Goal: Information Seeking & Learning: Check status

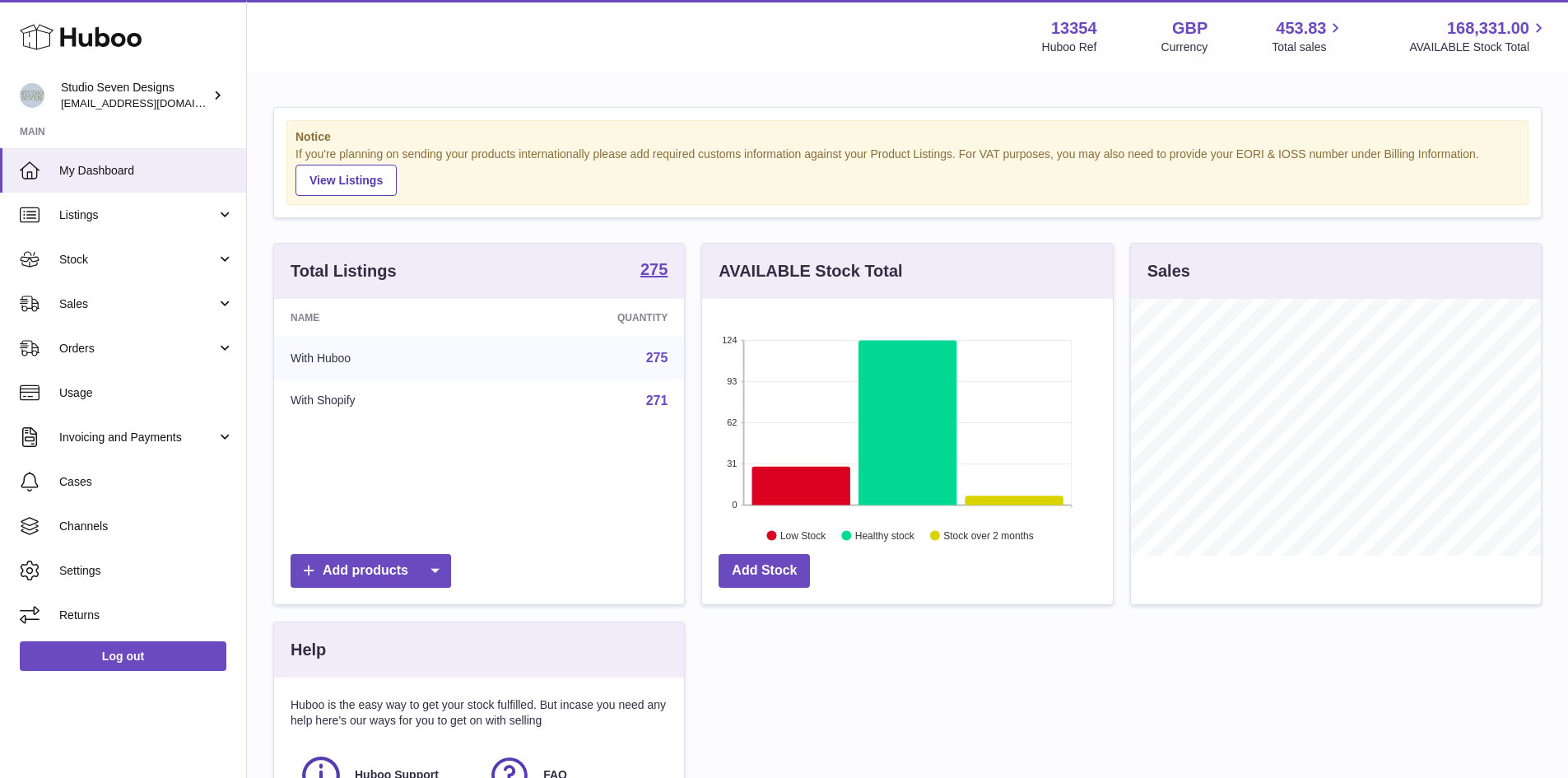
scroll to position [257, 410]
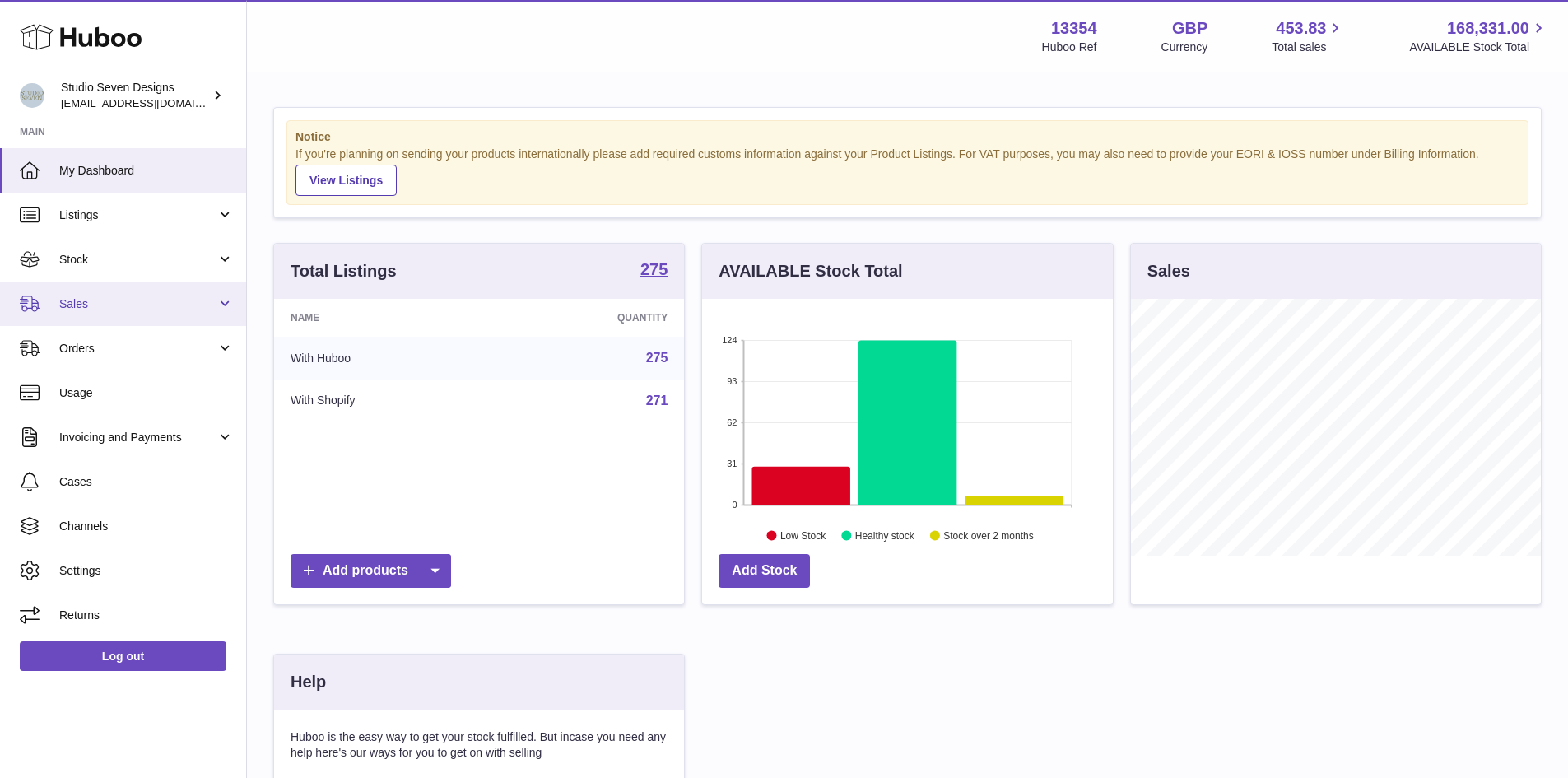
click at [226, 296] on link "Sales" at bounding box center [123, 303] width 246 height 45
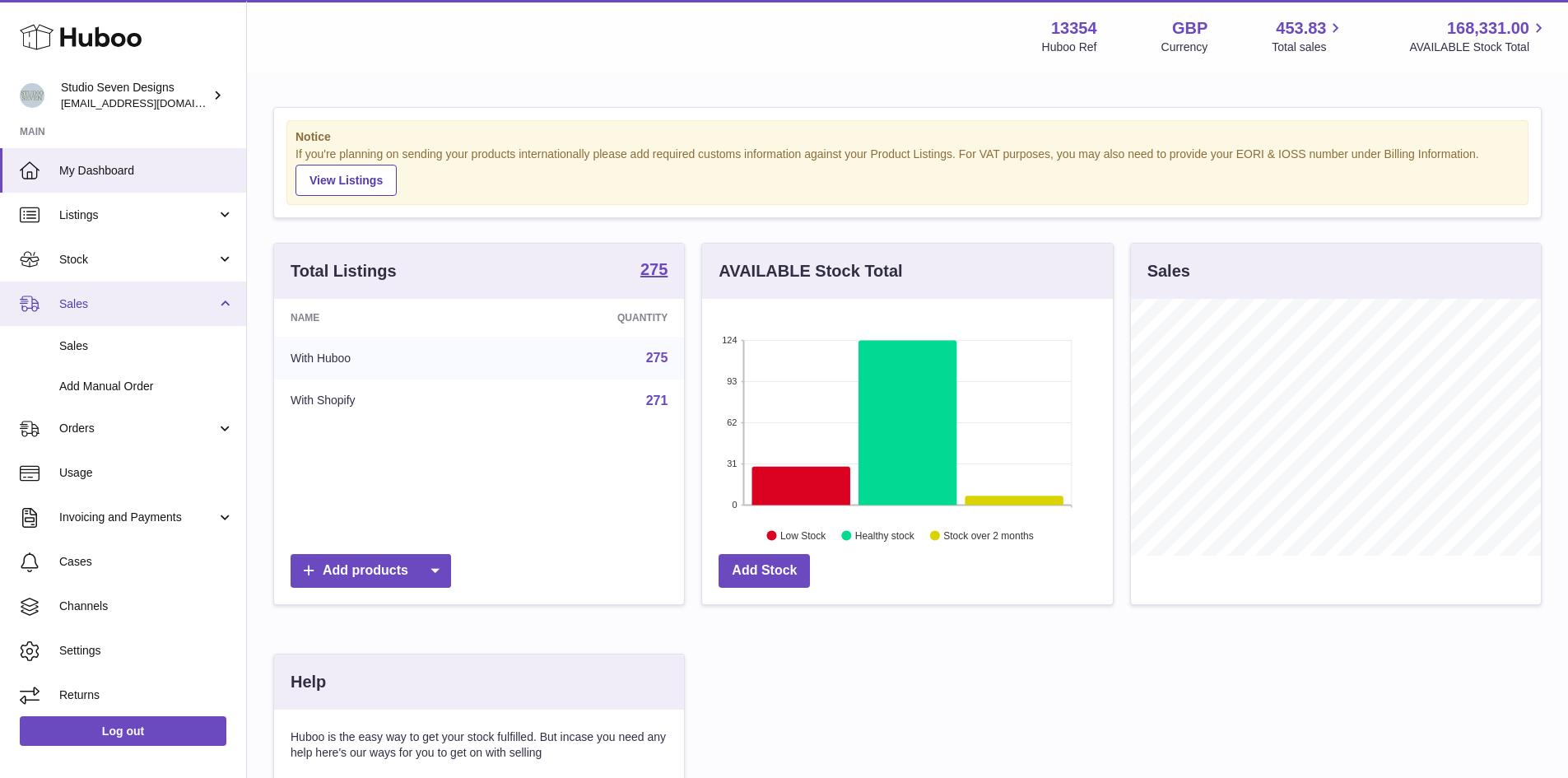
click at [238, 301] on link "Sales" at bounding box center [123, 303] width 246 height 45
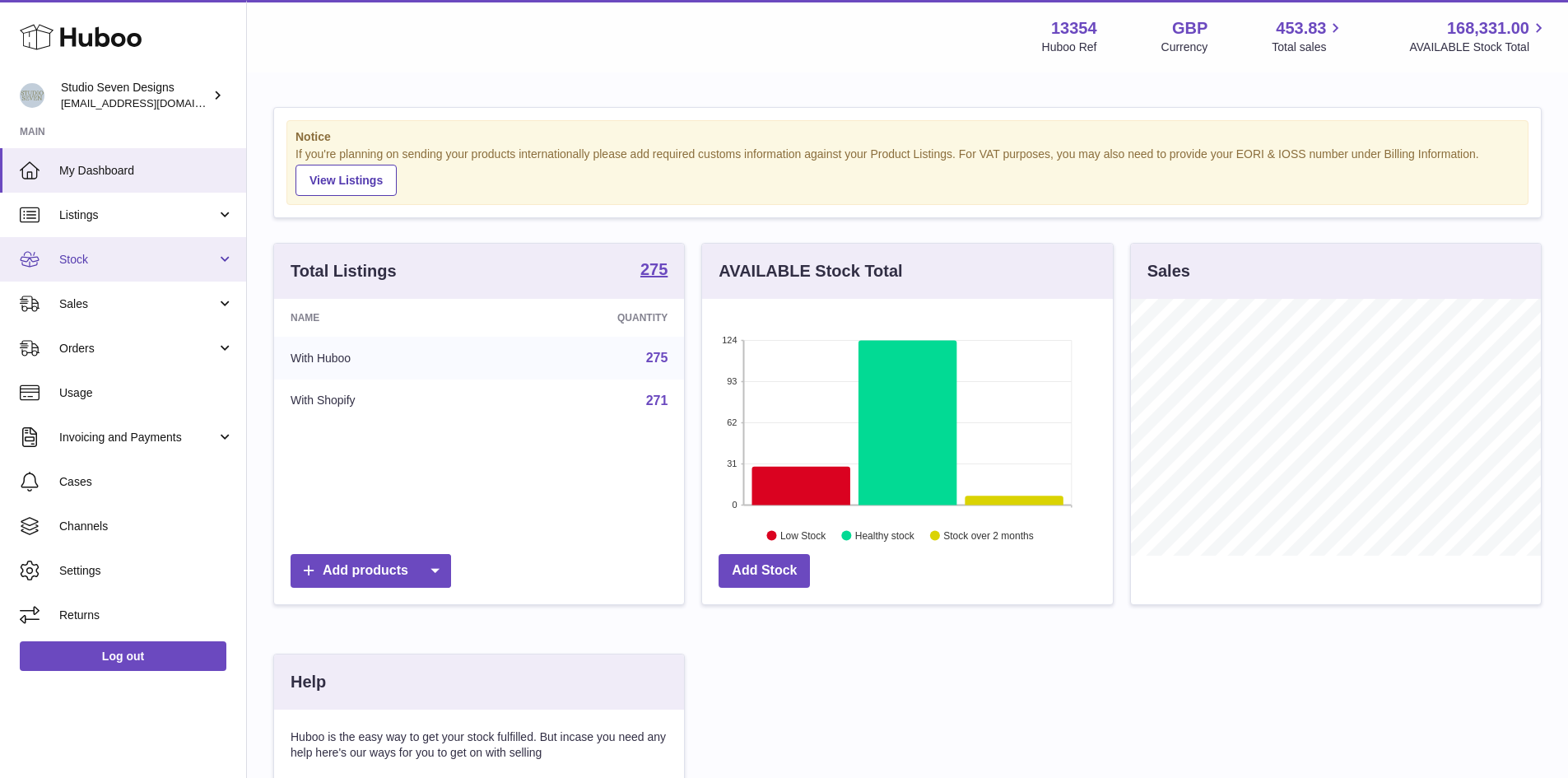
click at [230, 265] on link "Stock" at bounding box center [123, 259] width 246 height 45
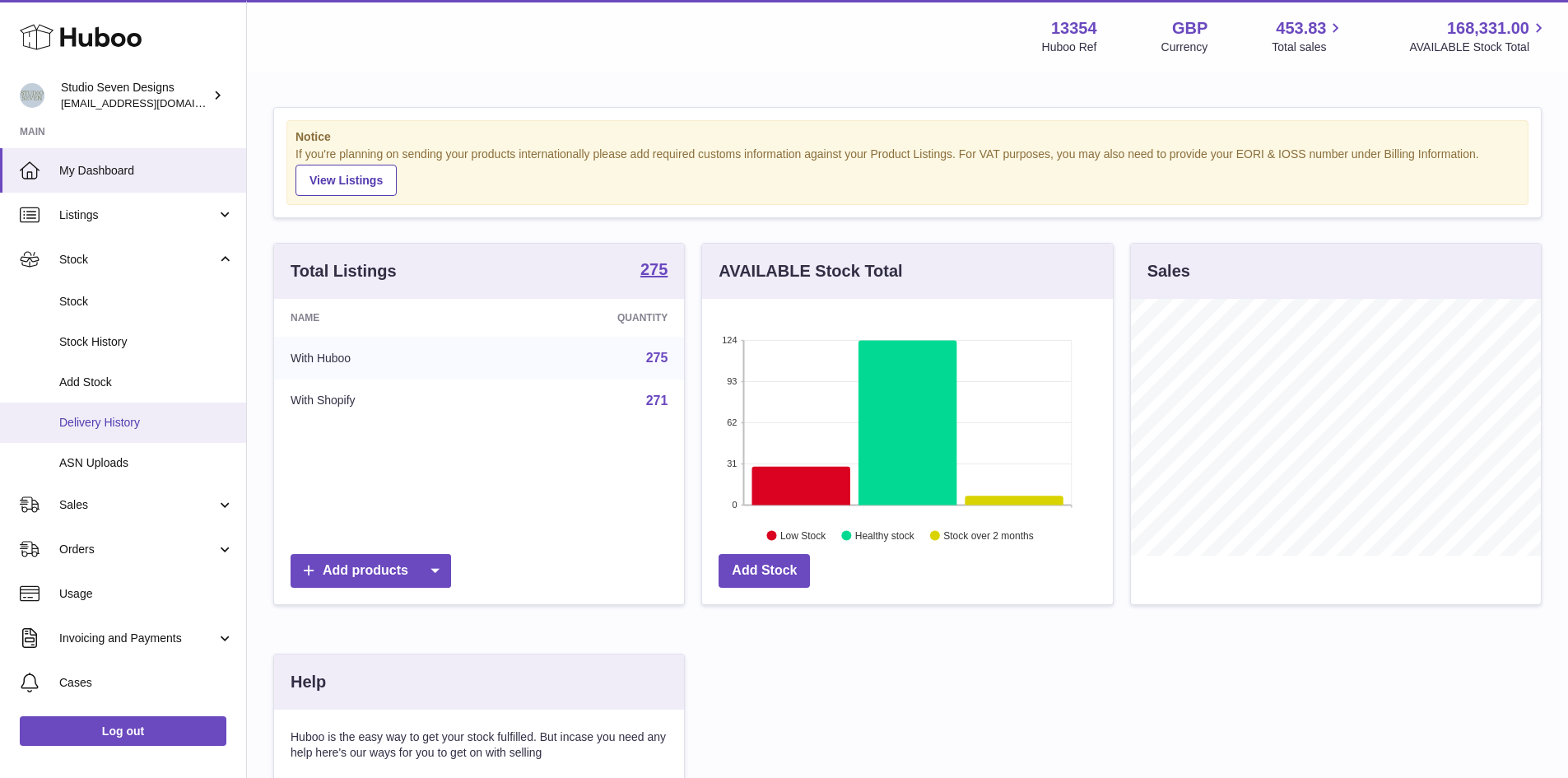
click at [148, 425] on span "Delivery History" at bounding box center [147, 423] width 174 height 16
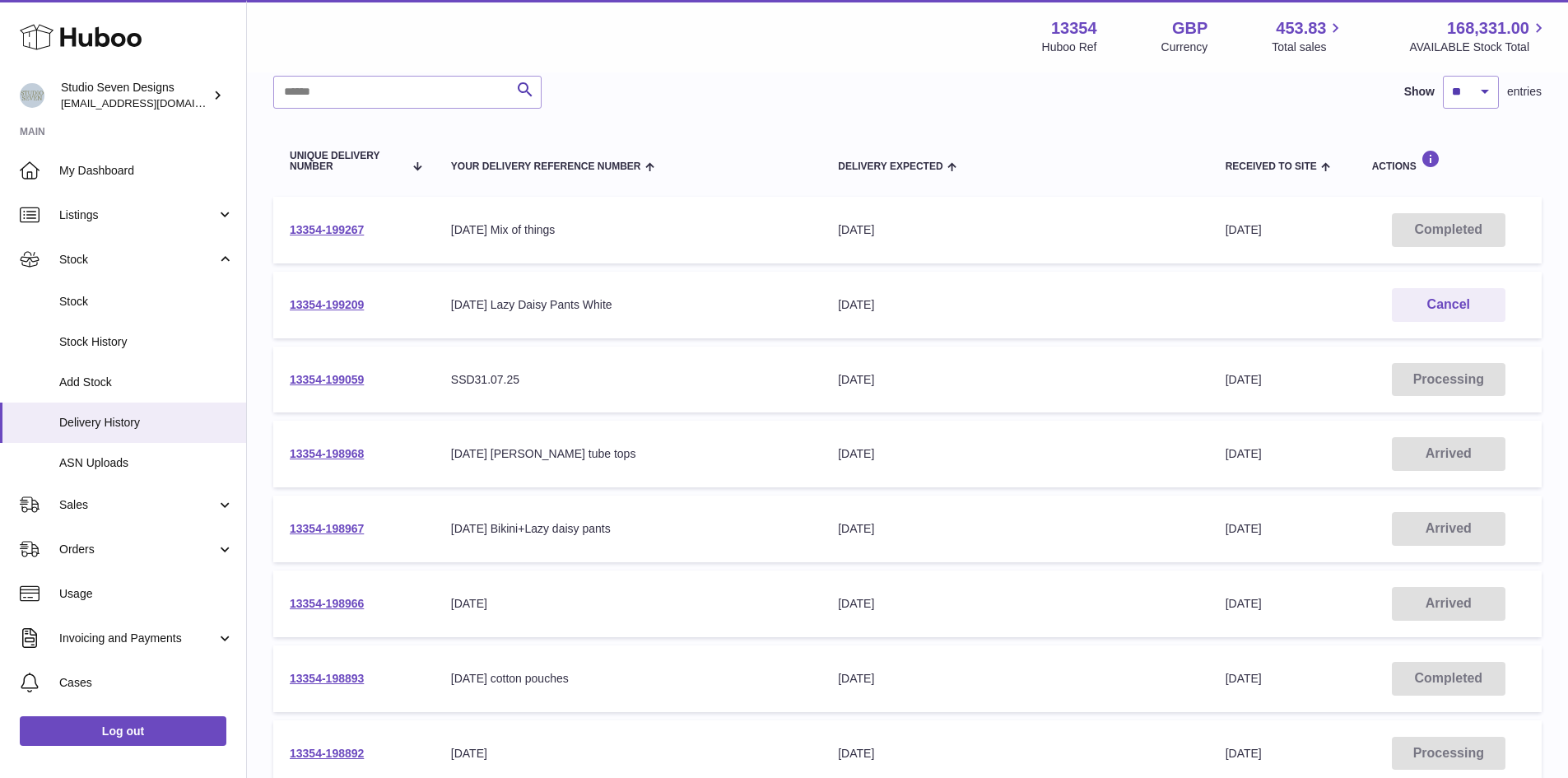
scroll to position [130, 0]
click at [345, 606] on link "13354-198966" at bounding box center [326, 602] width 74 height 13
click at [362, 383] on link "13354-199059" at bounding box center [326, 378] width 74 height 13
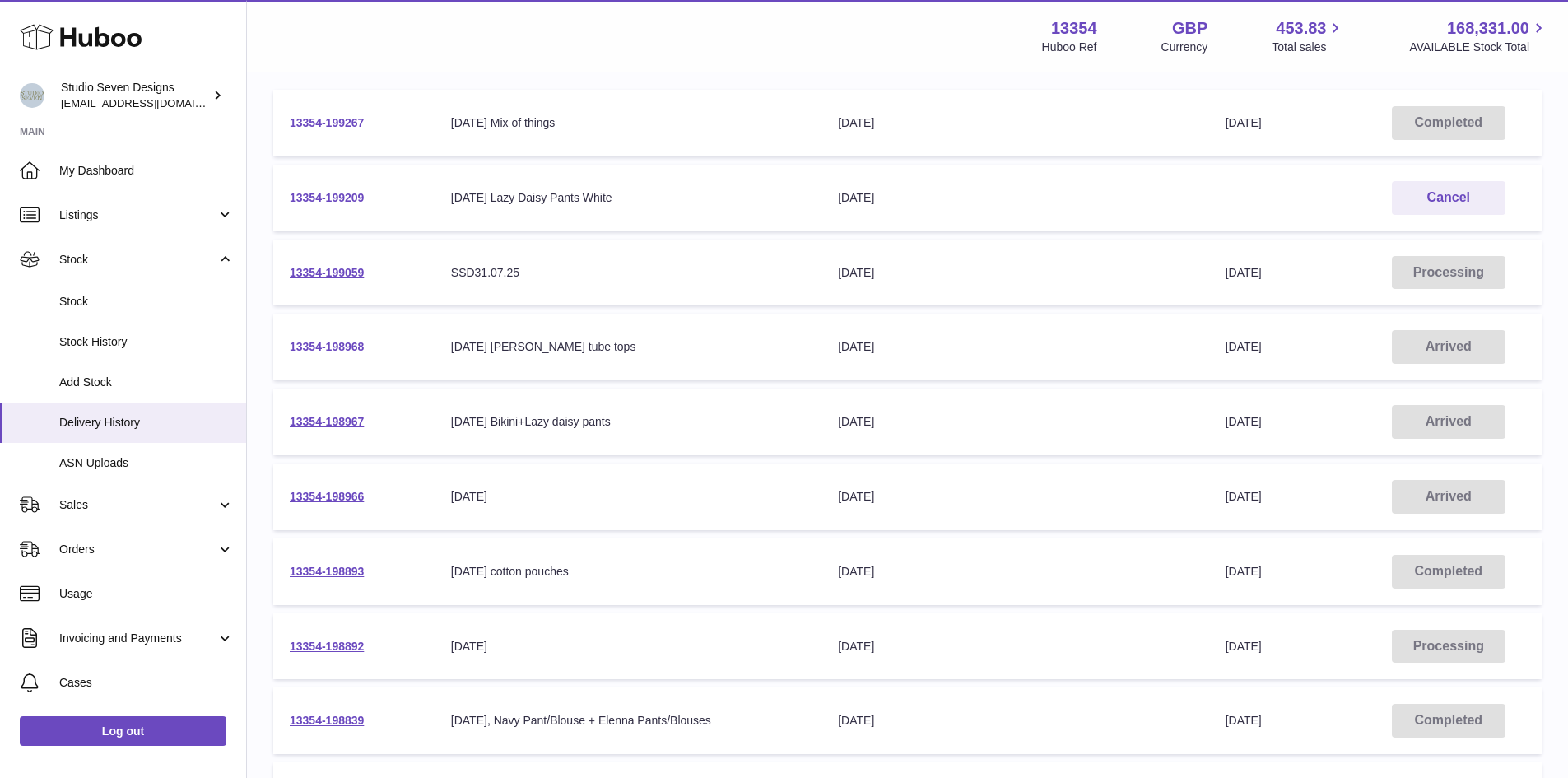
scroll to position [237, 0]
click at [331, 502] on td "13354-198966" at bounding box center [354, 496] width 162 height 66
click at [309, 498] on link "13354-198966" at bounding box center [326, 495] width 74 height 13
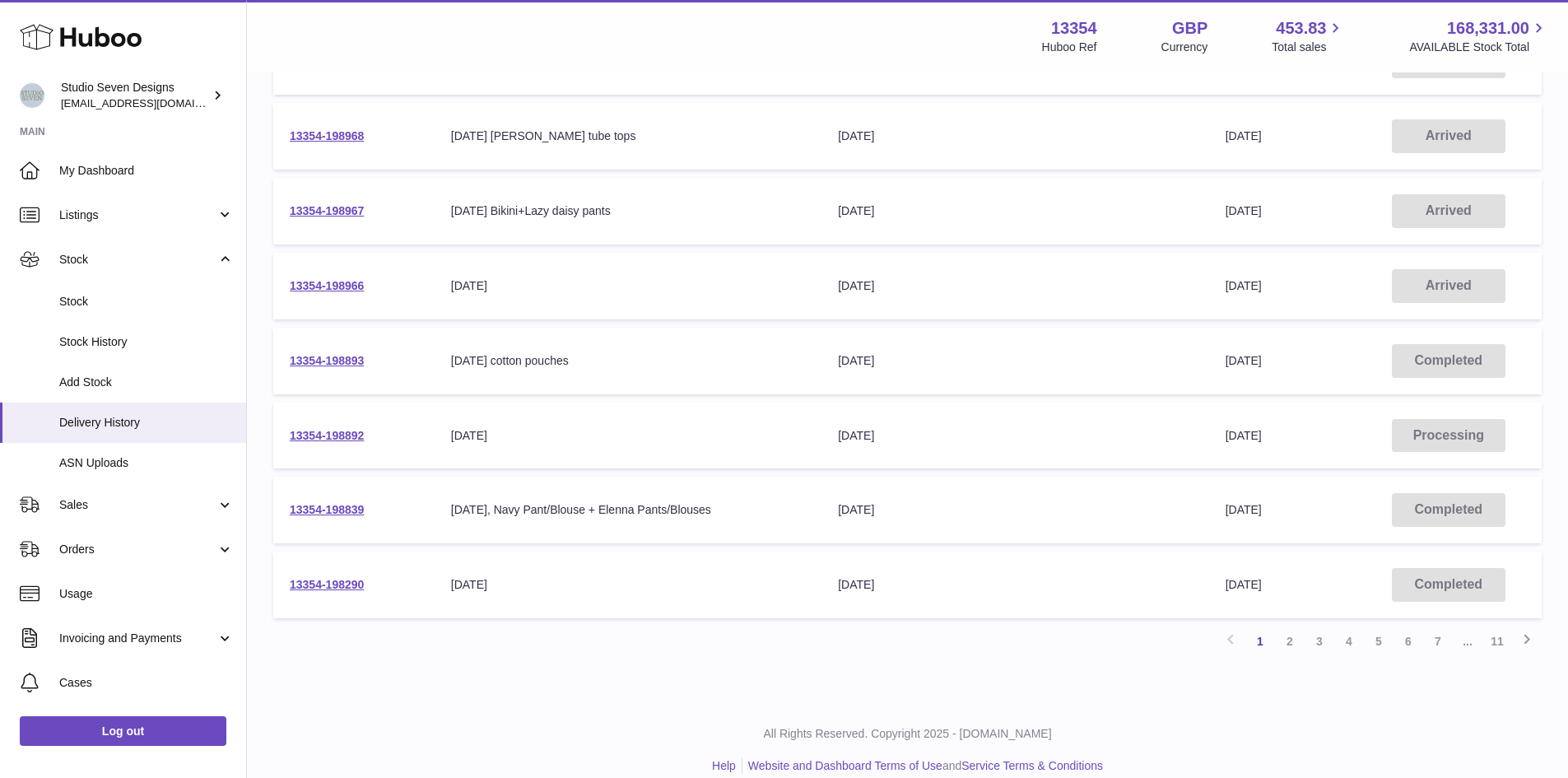
scroll to position [468, 0]
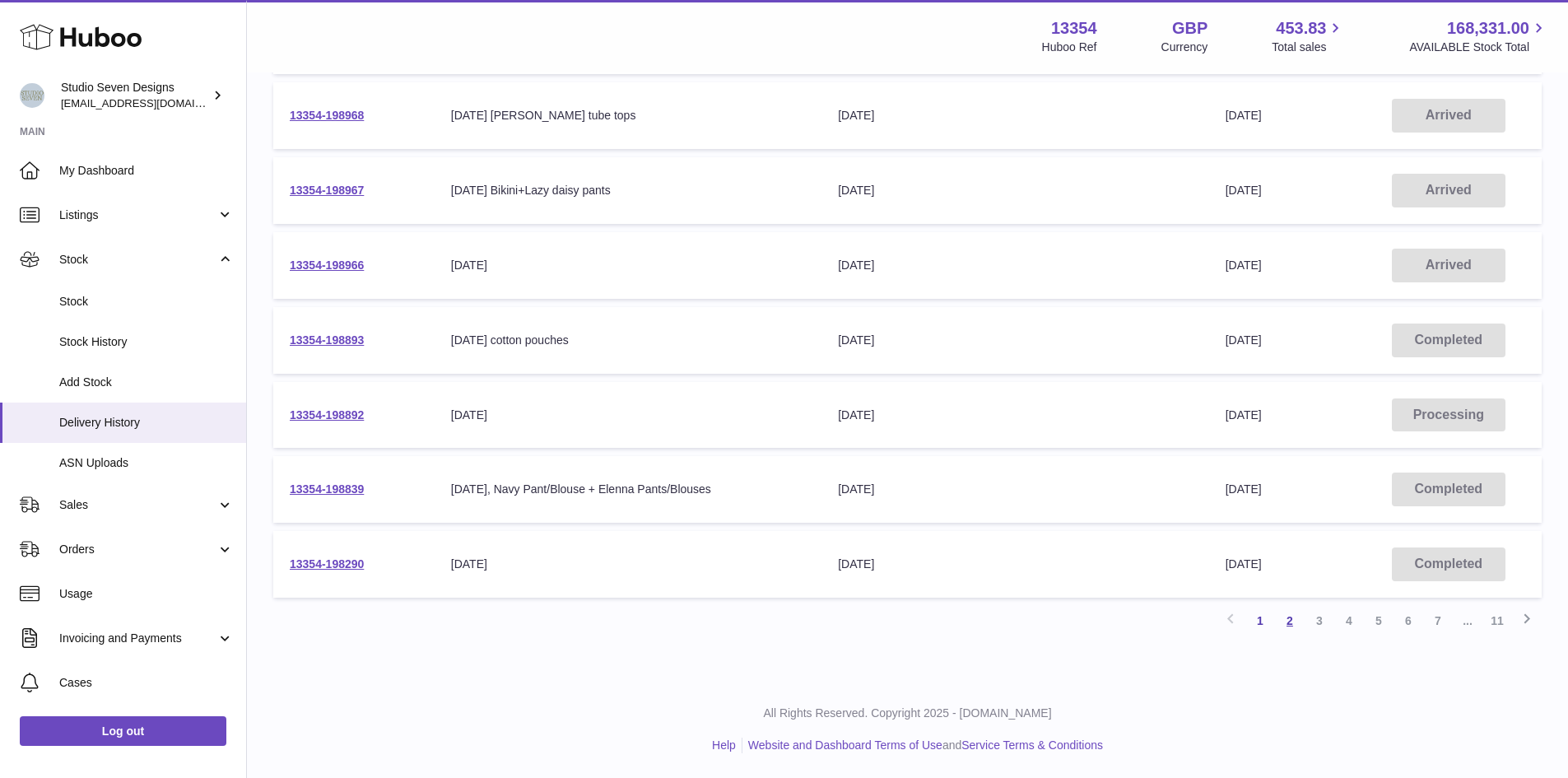
click at [1289, 624] on link "2" at bounding box center [1289, 620] width 30 height 30
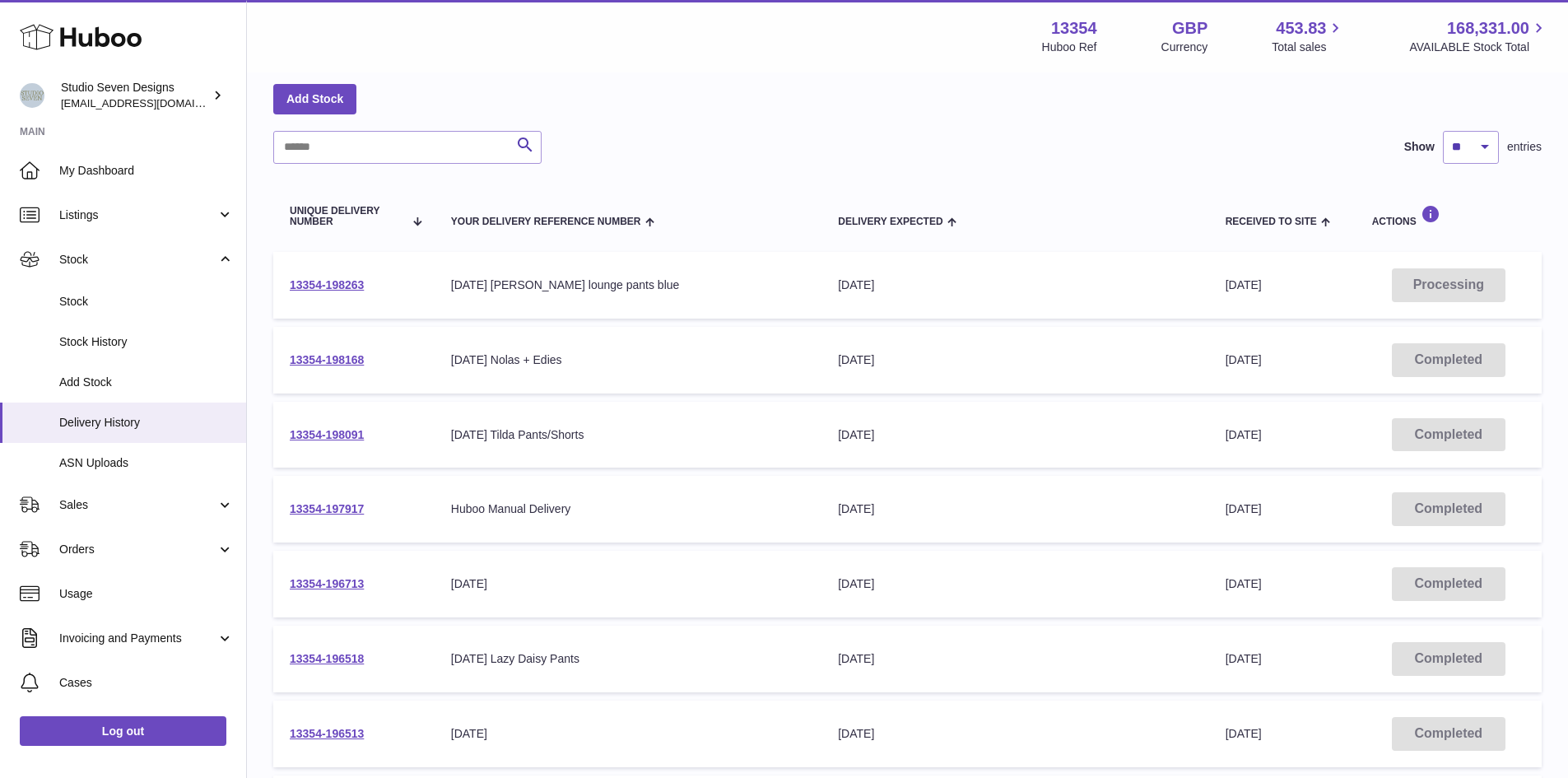
scroll to position [468, 0]
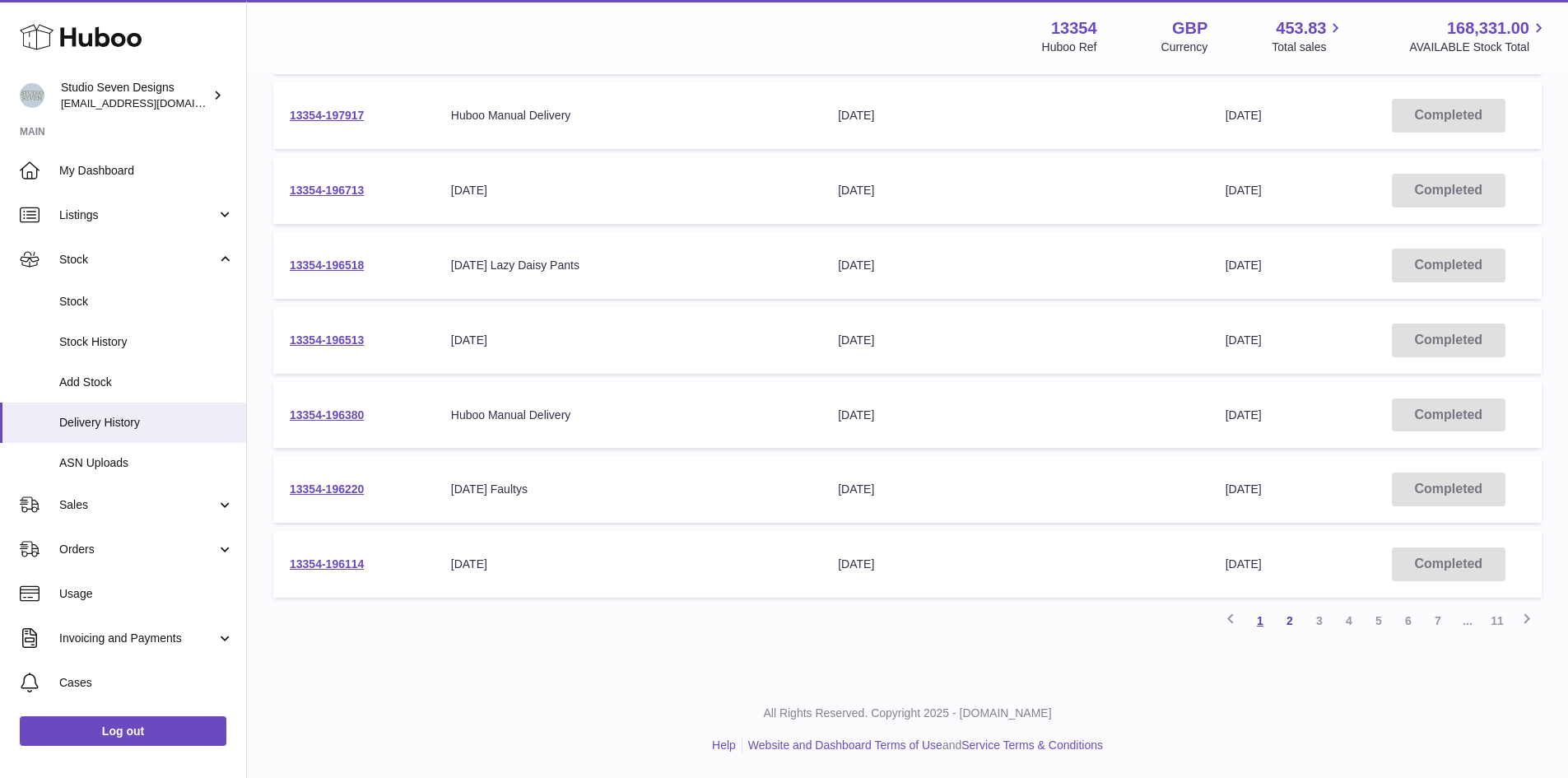
click at [1269, 623] on link "1" at bounding box center [1260, 620] width 30 height 30
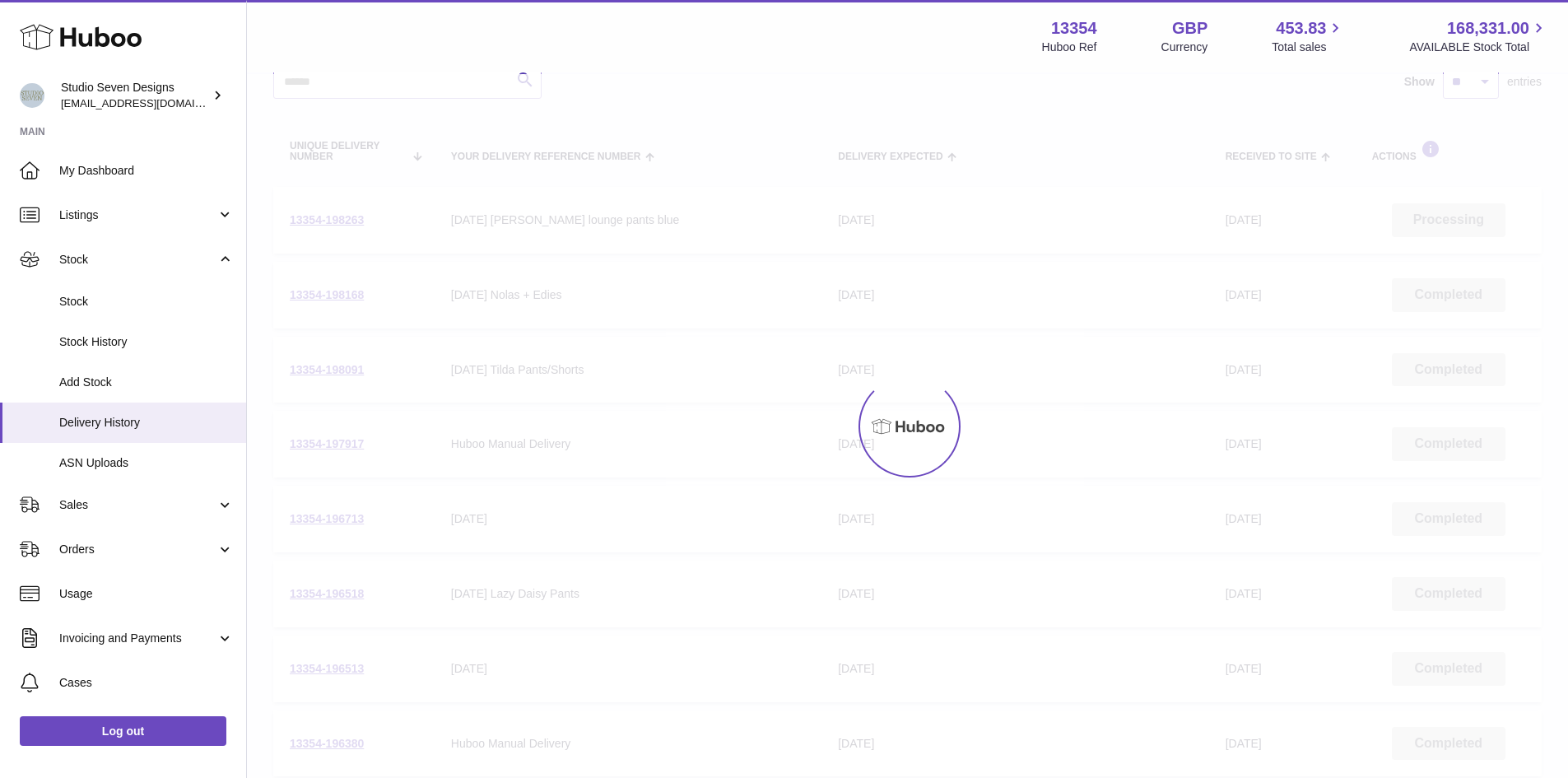
scroll to position [74, 0]
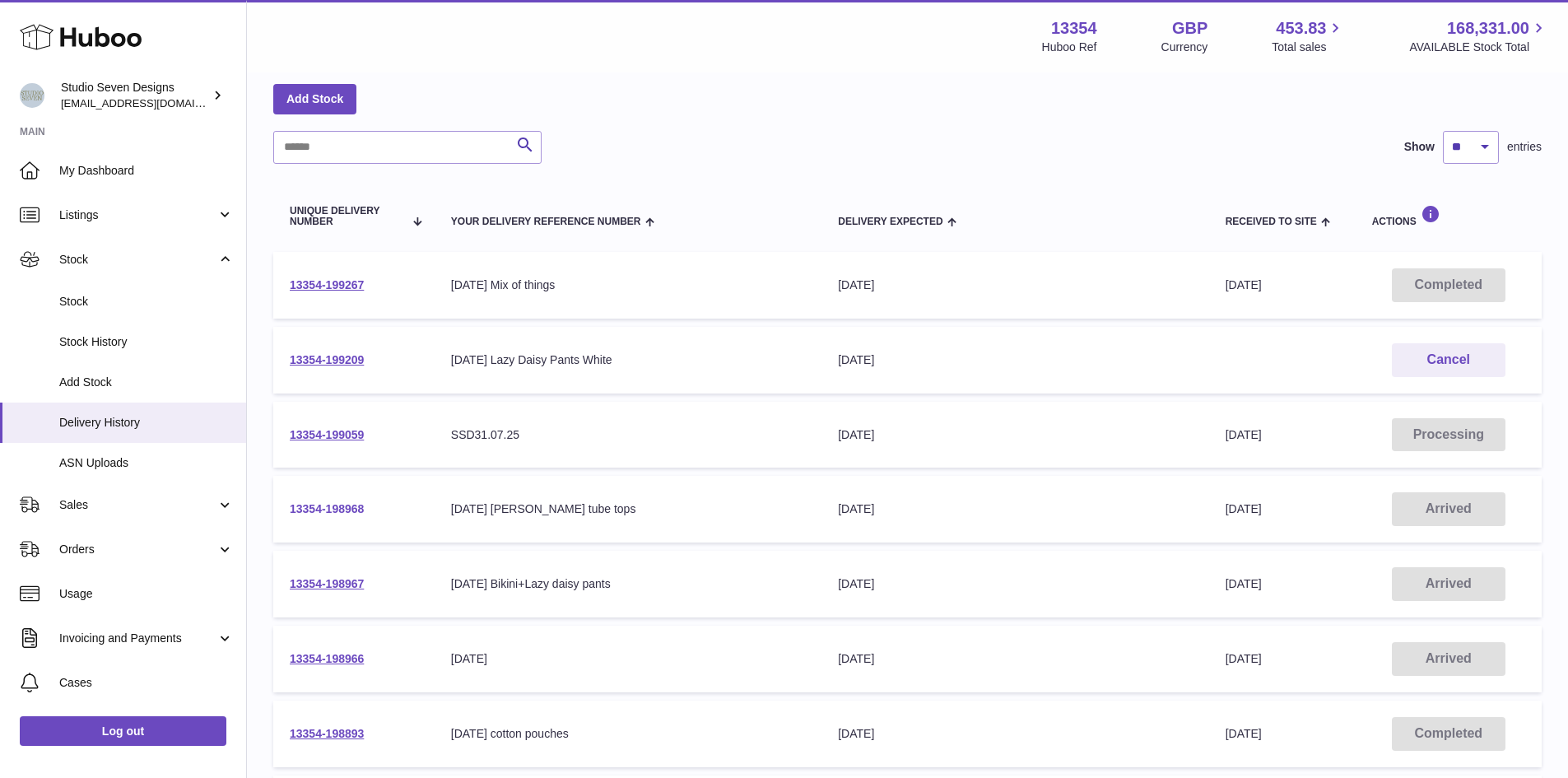
click at [330, 510] on link "13354-198968" at bounding box center [326, 508] width 74 height 13
click at [124, 298] on span "Stock" at bounding box center [147, 301] width 174 height 16
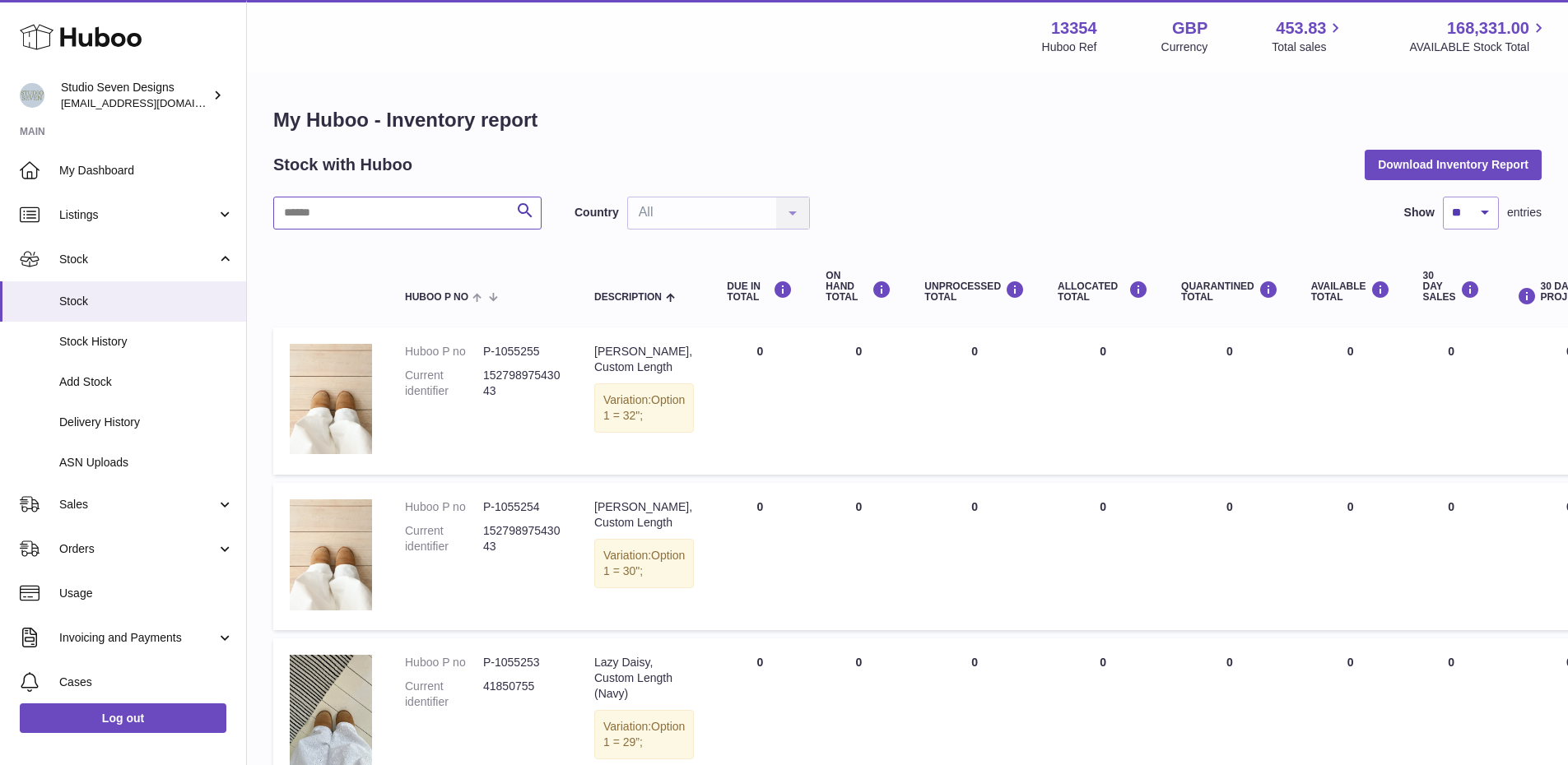
click at [332, 215] on input "text" at bounding box center [407, 212] width 269 height 33
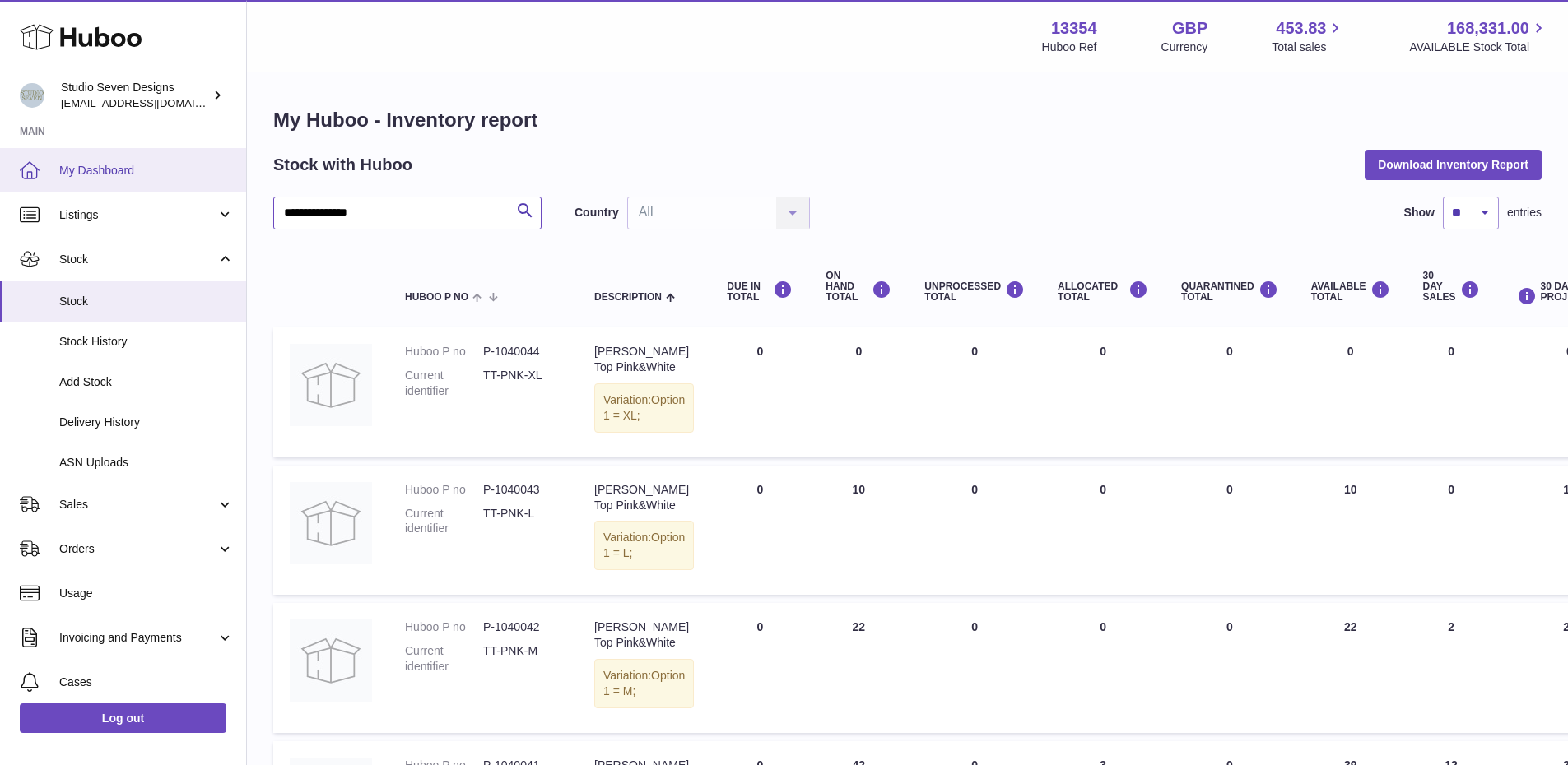
type input "**********"
click at [77, 182] on link "My Dashboard" at bounding box center [123, 169] width 246 height 45
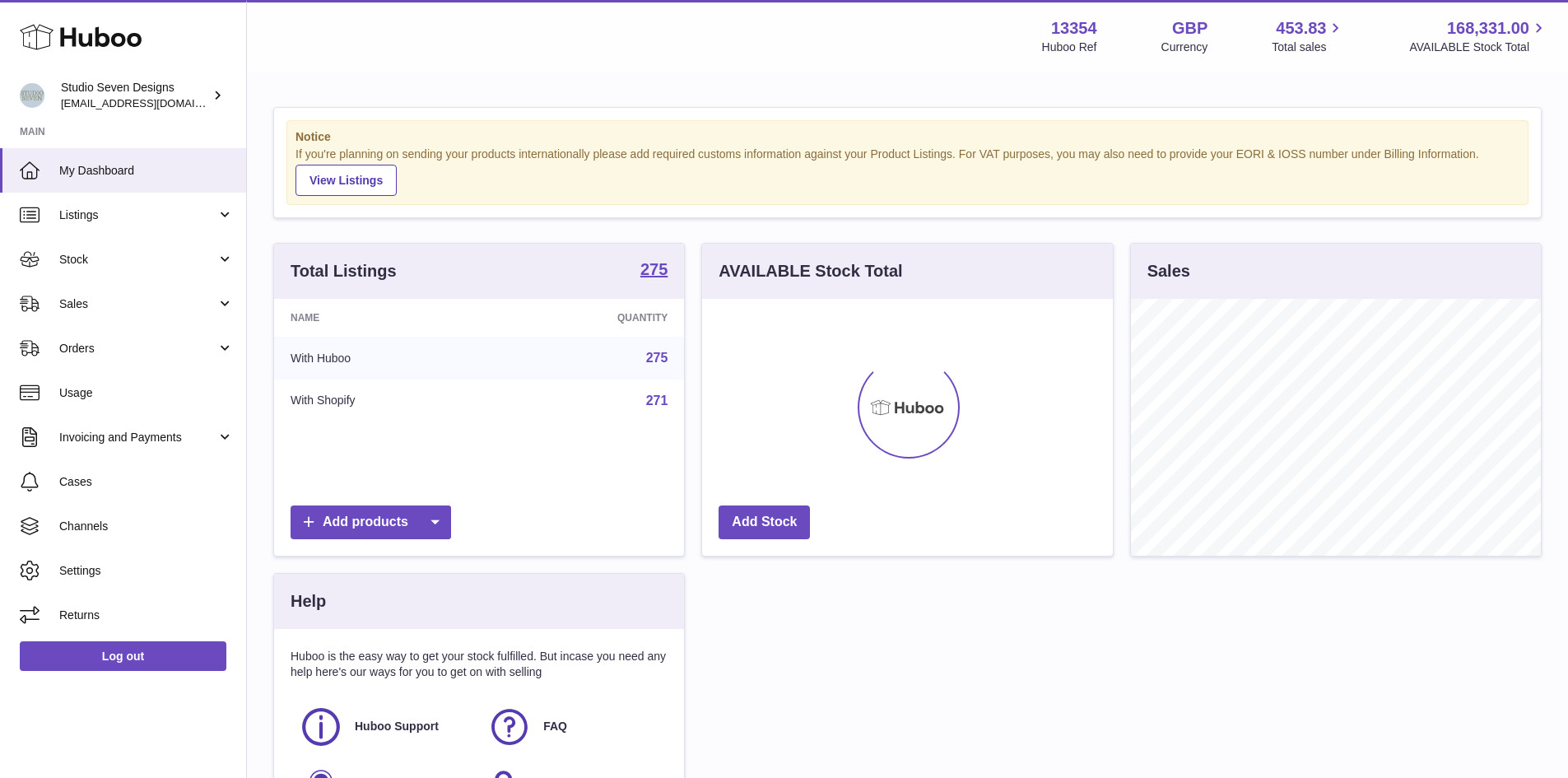
scroll to position [257, 410]
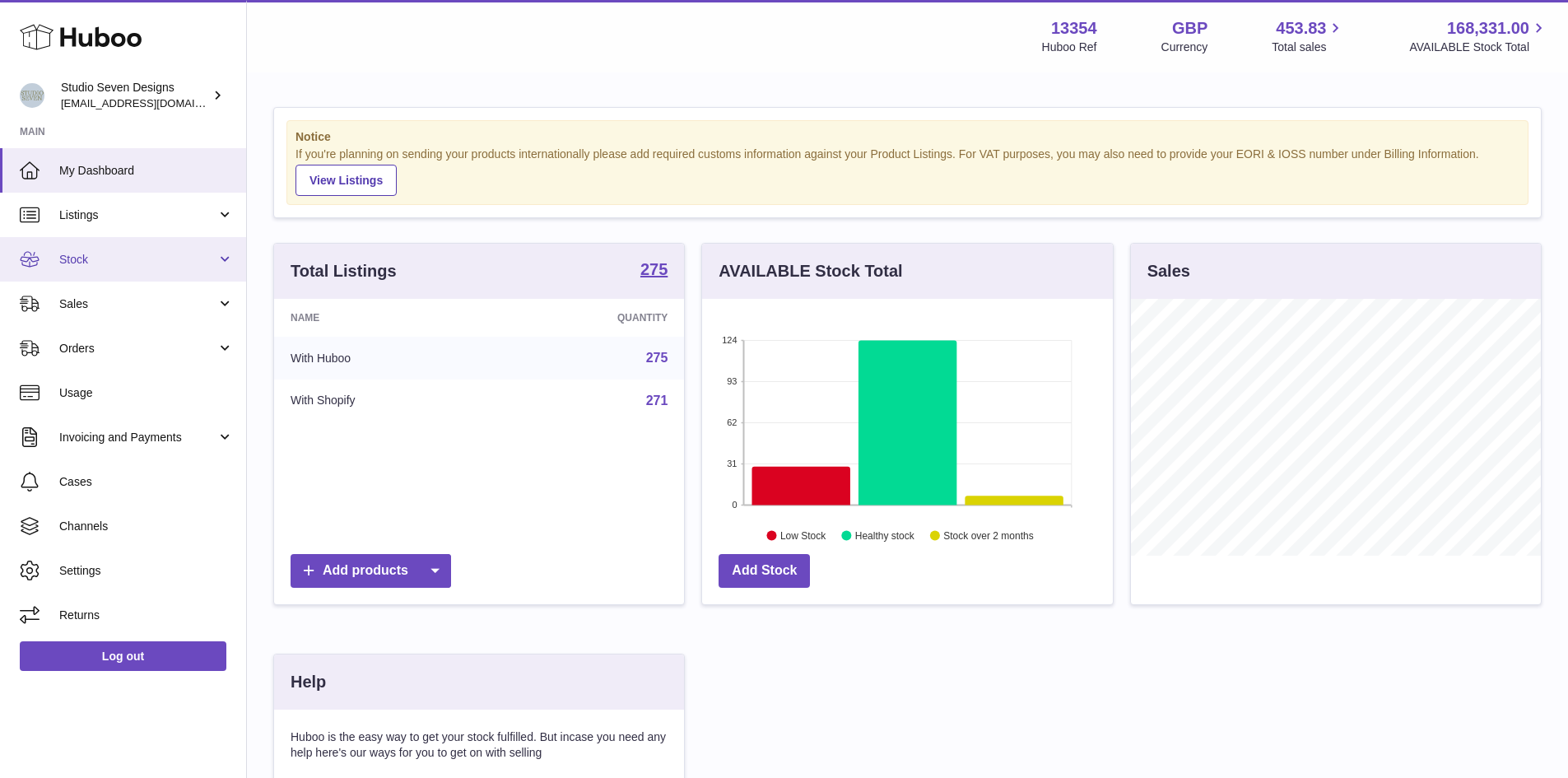
click at [110, 255] on span "Stock" at bounding box center [138, 260] width 158 height 16
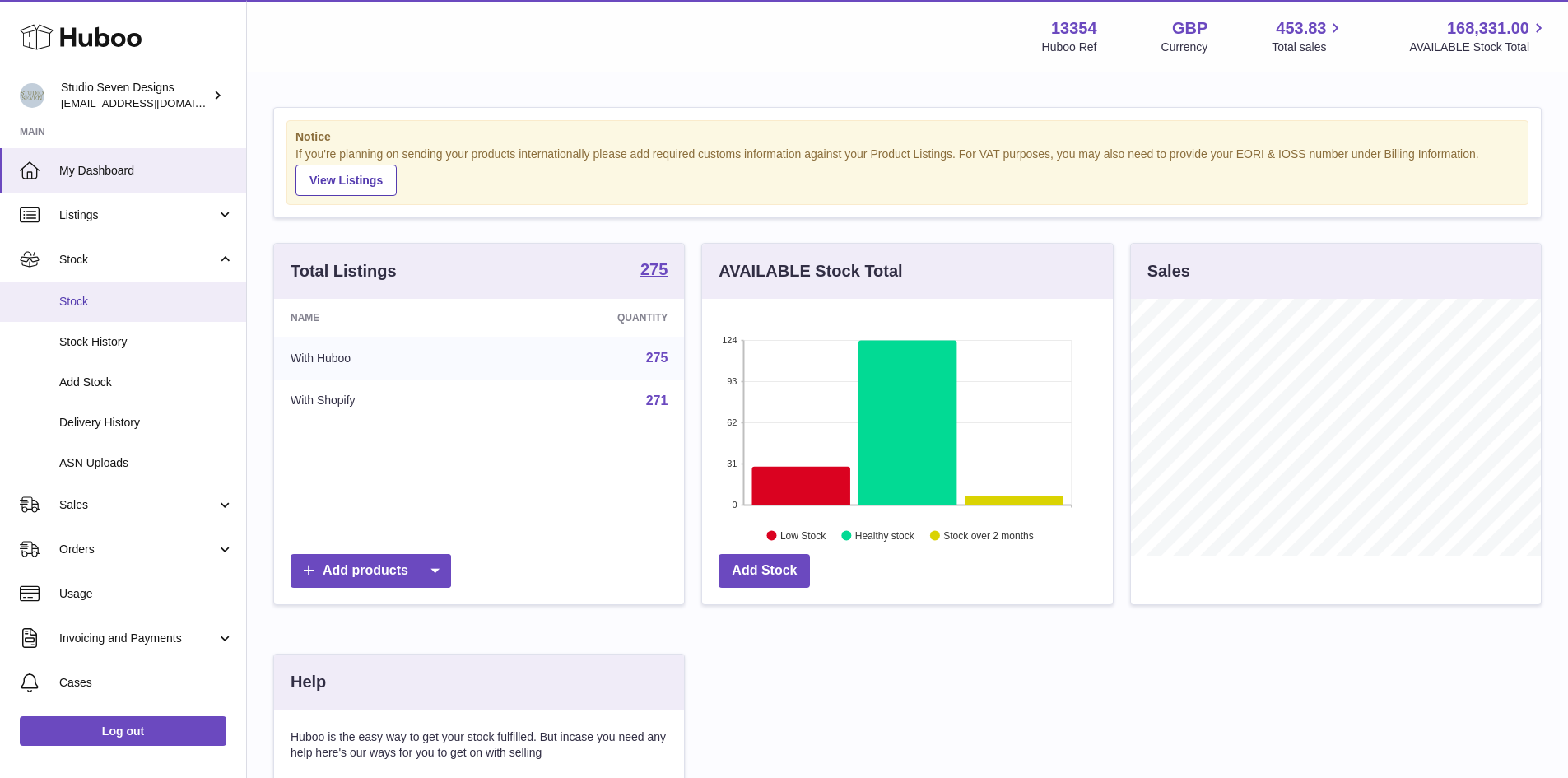
click at [119, 292] on link "Stock" at bounding box center [123, 301] width 246 height 41
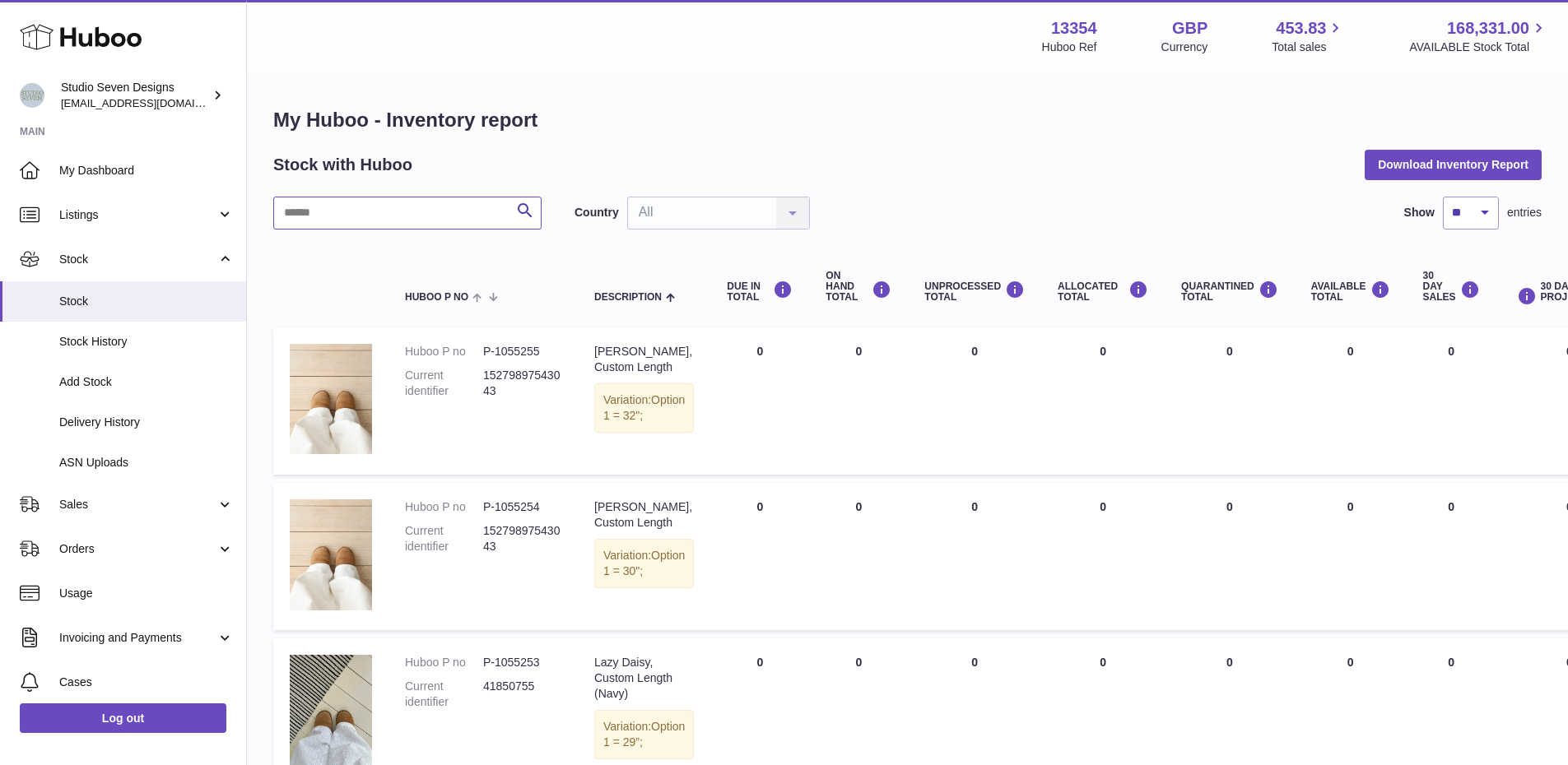
click at [346, 220] on input "text" at bounding box center [407, 212] width 269 height 33
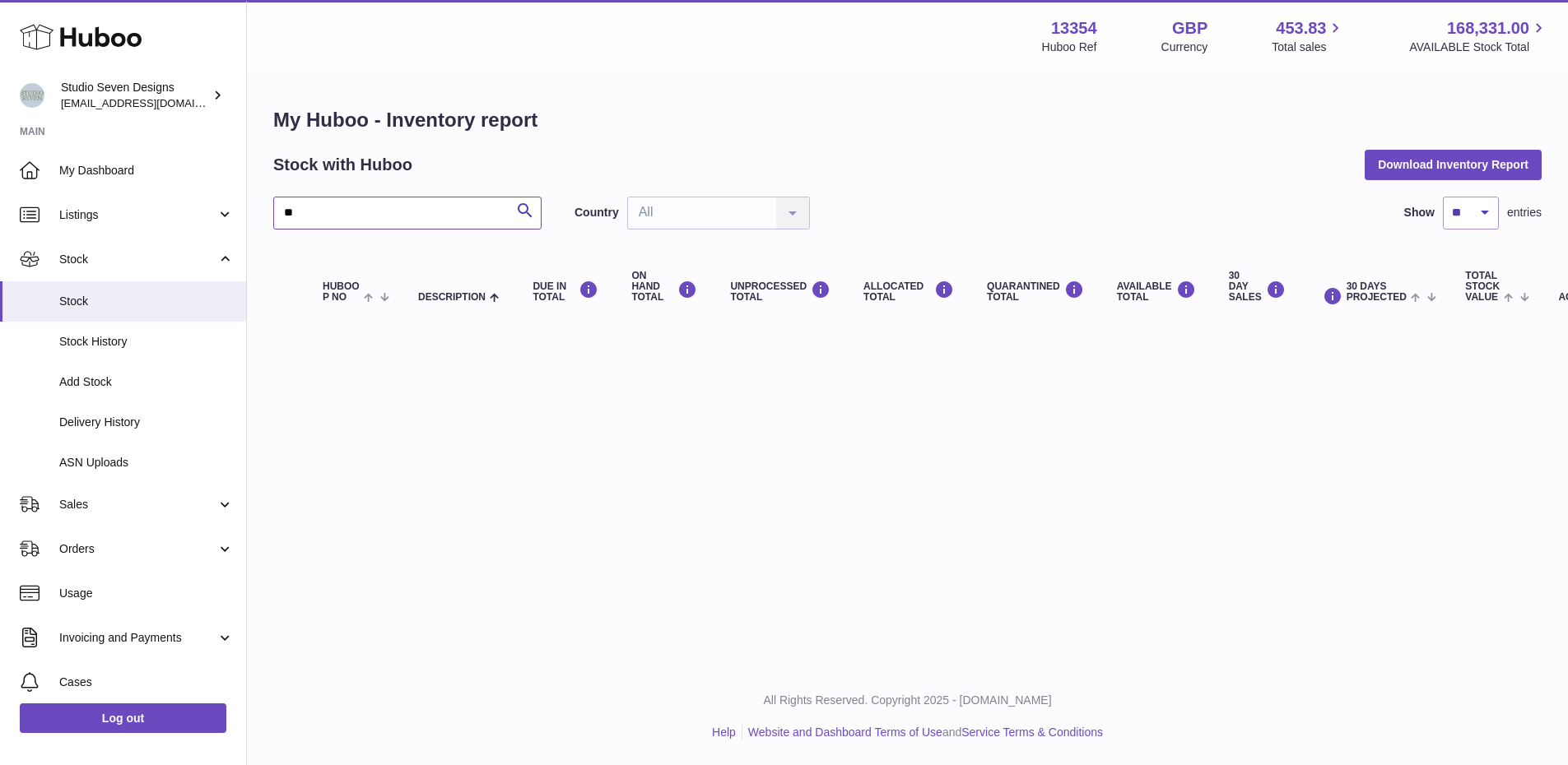
type input "*"
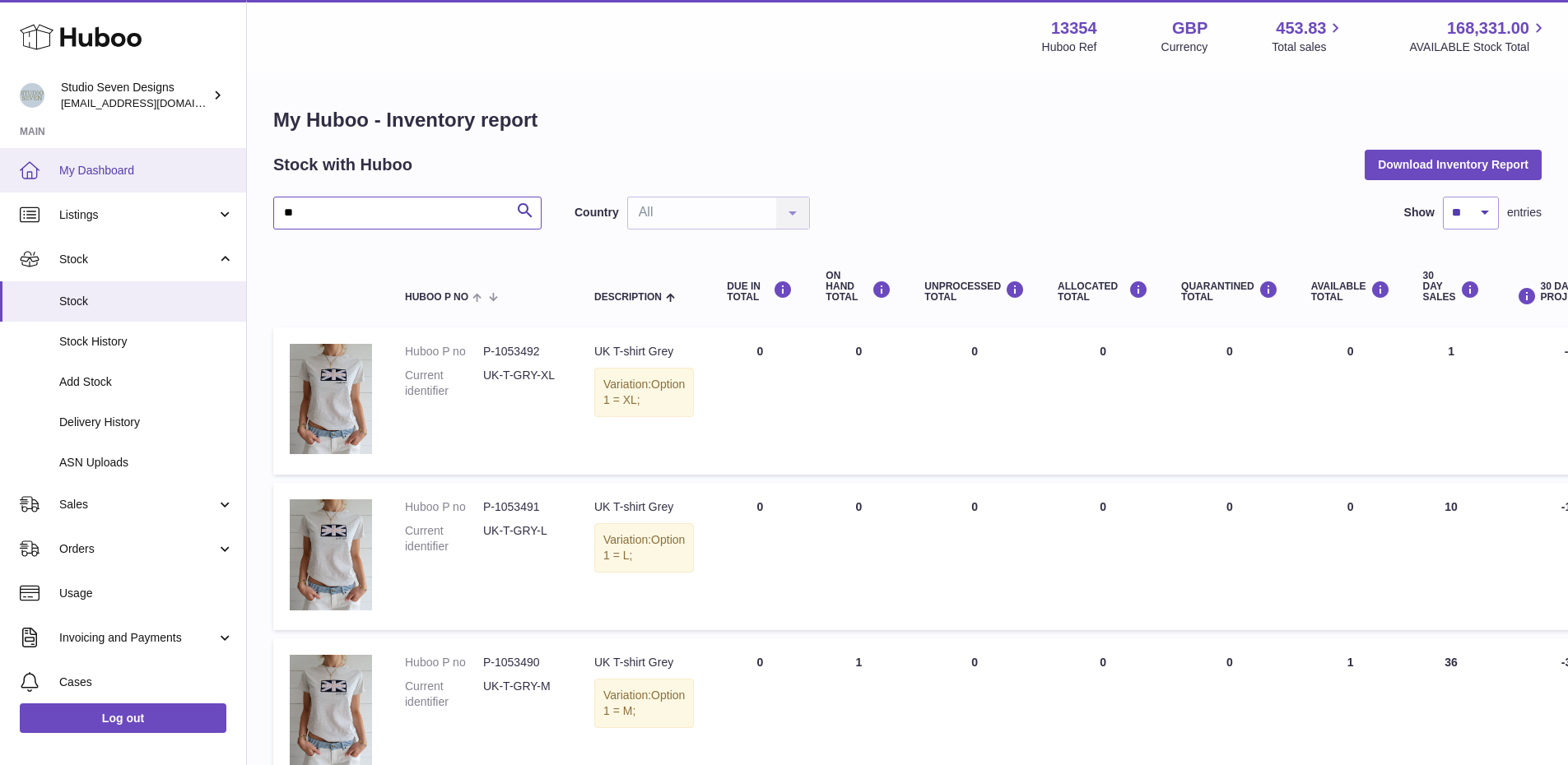
type input "**"
click at [129, 156] on link "My Dashboard" at bounding box center [123, 169] width 246 height 45
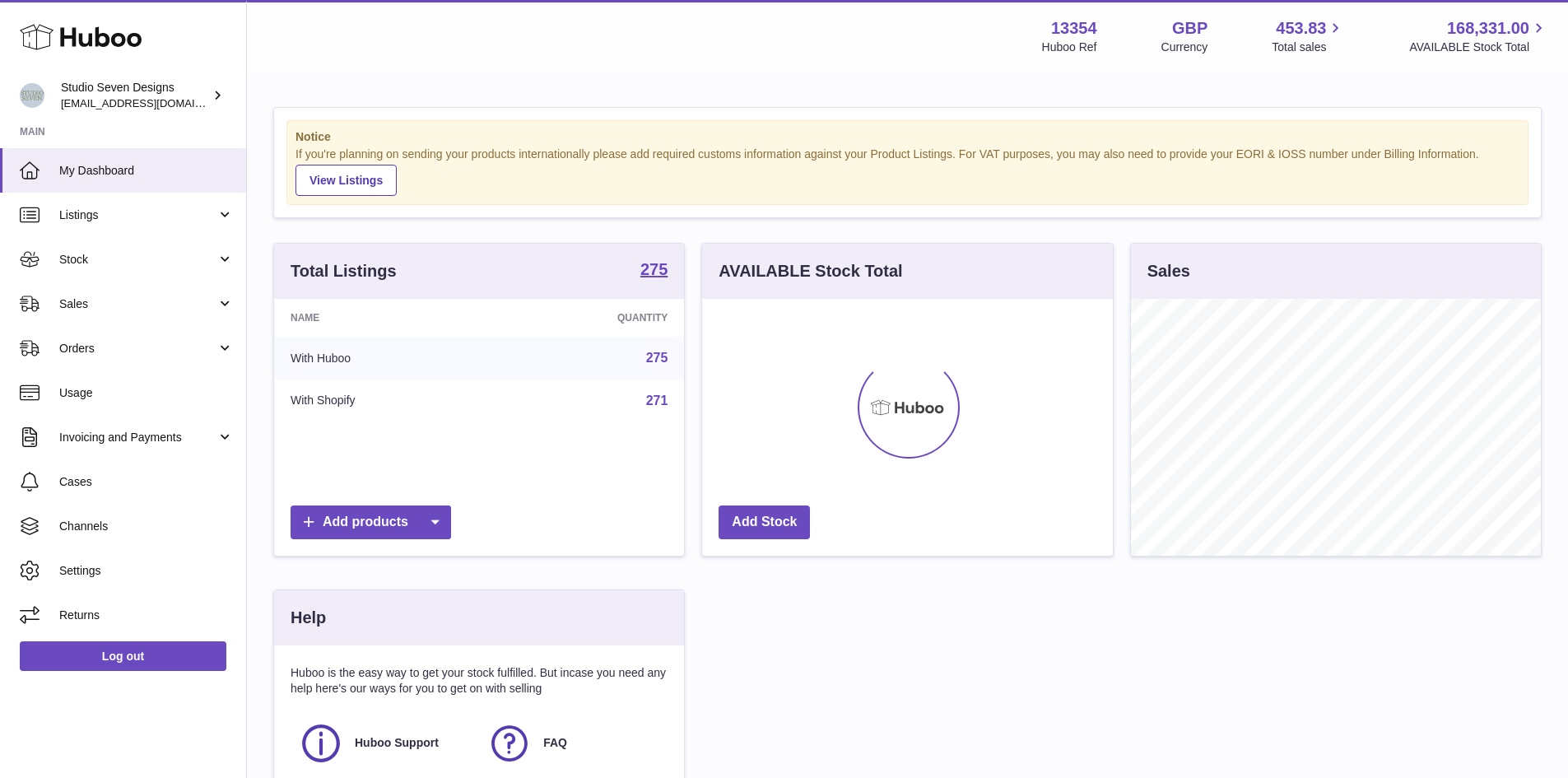
scroll to position [257, 410]
